Goal: Communication & Community: Answer question/provide support

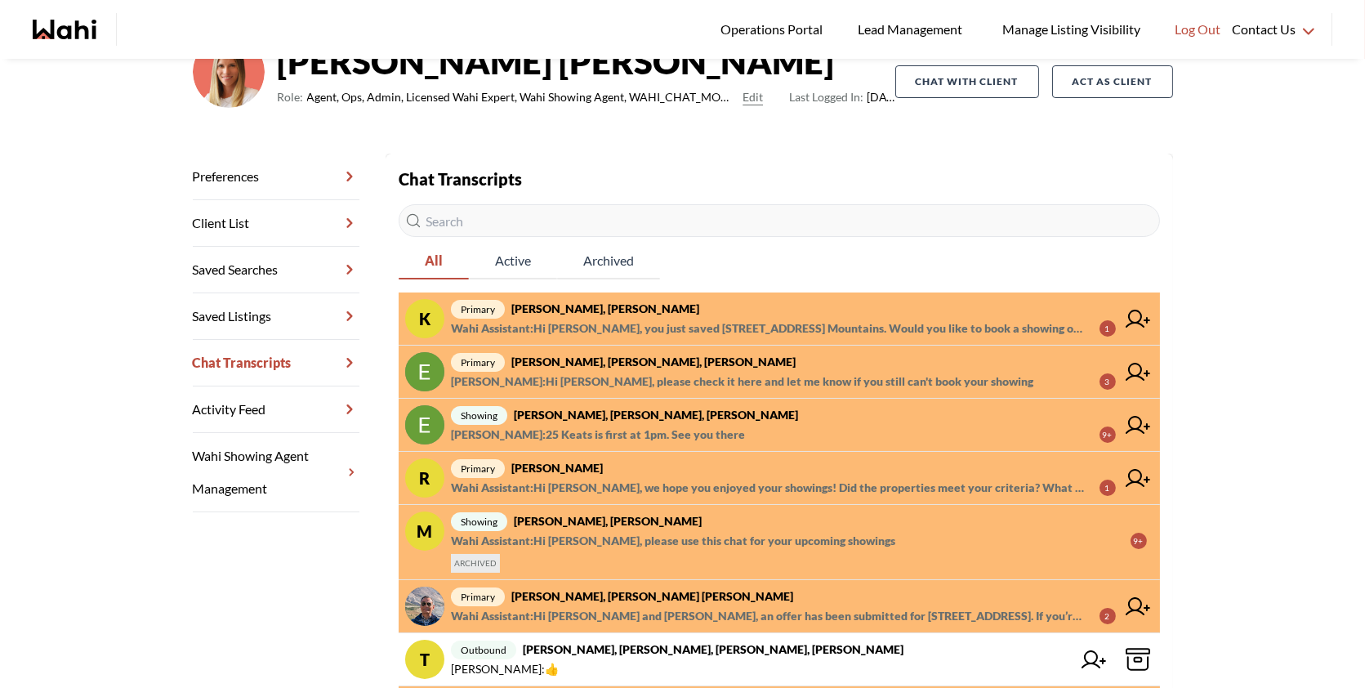
scroll to position [148, 0]
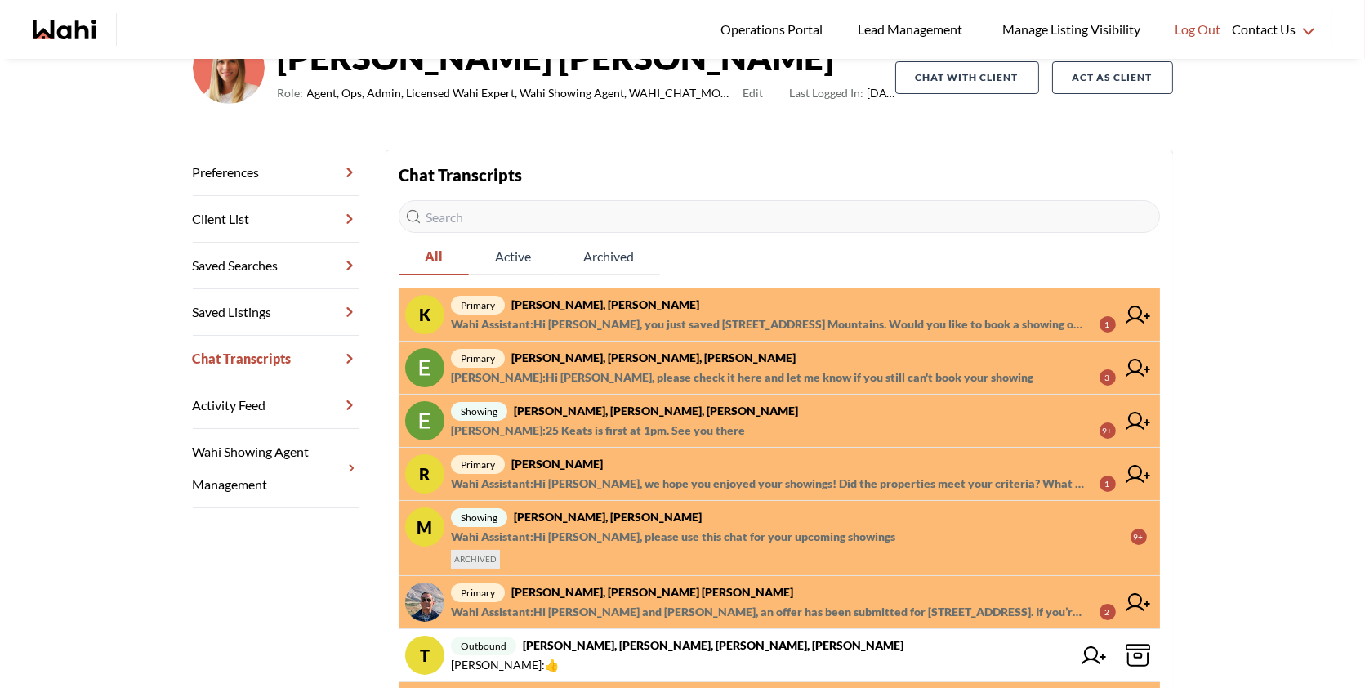
click at [762, 319] on span "Wahi Assistant : Hi [PERSON_NAME], you just saved [STREET_ADDRESS] Mountains. W…" at bounding box center [769, 325] width 636 height 20
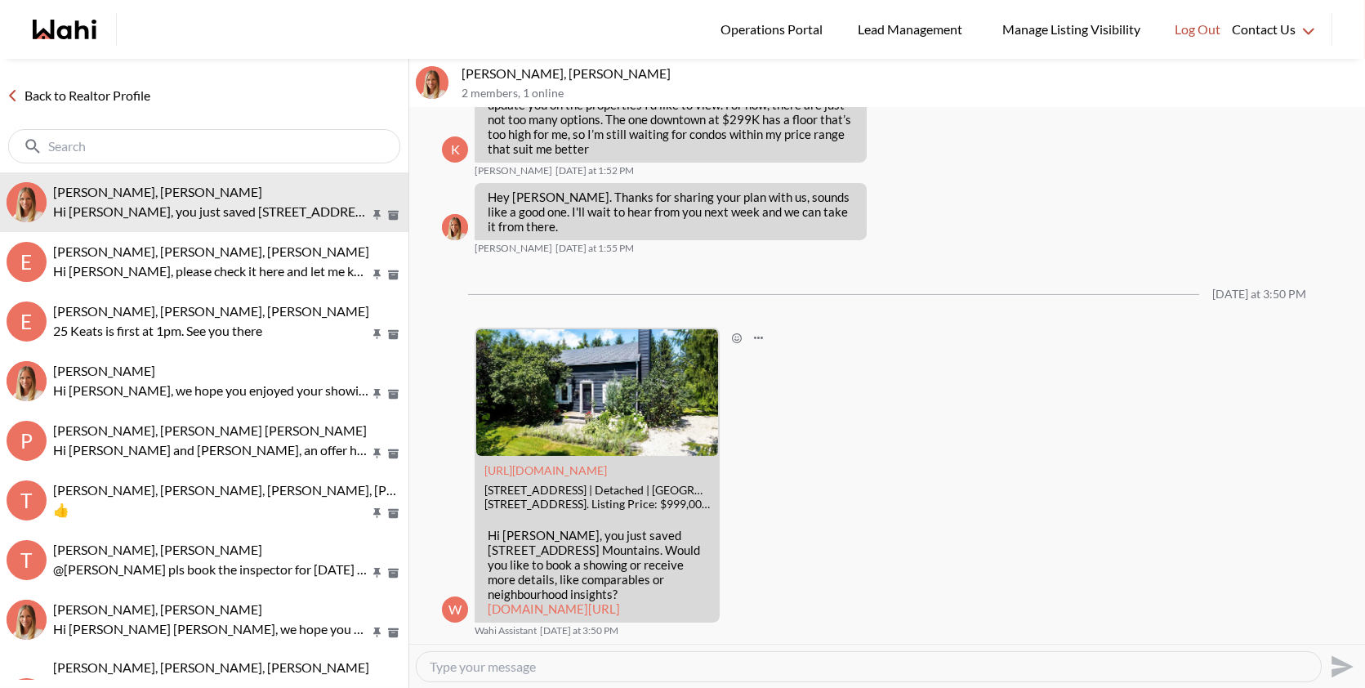
scroll to position [622, 0]
